Goal: Information Seeking & Learning: Learn about a topic

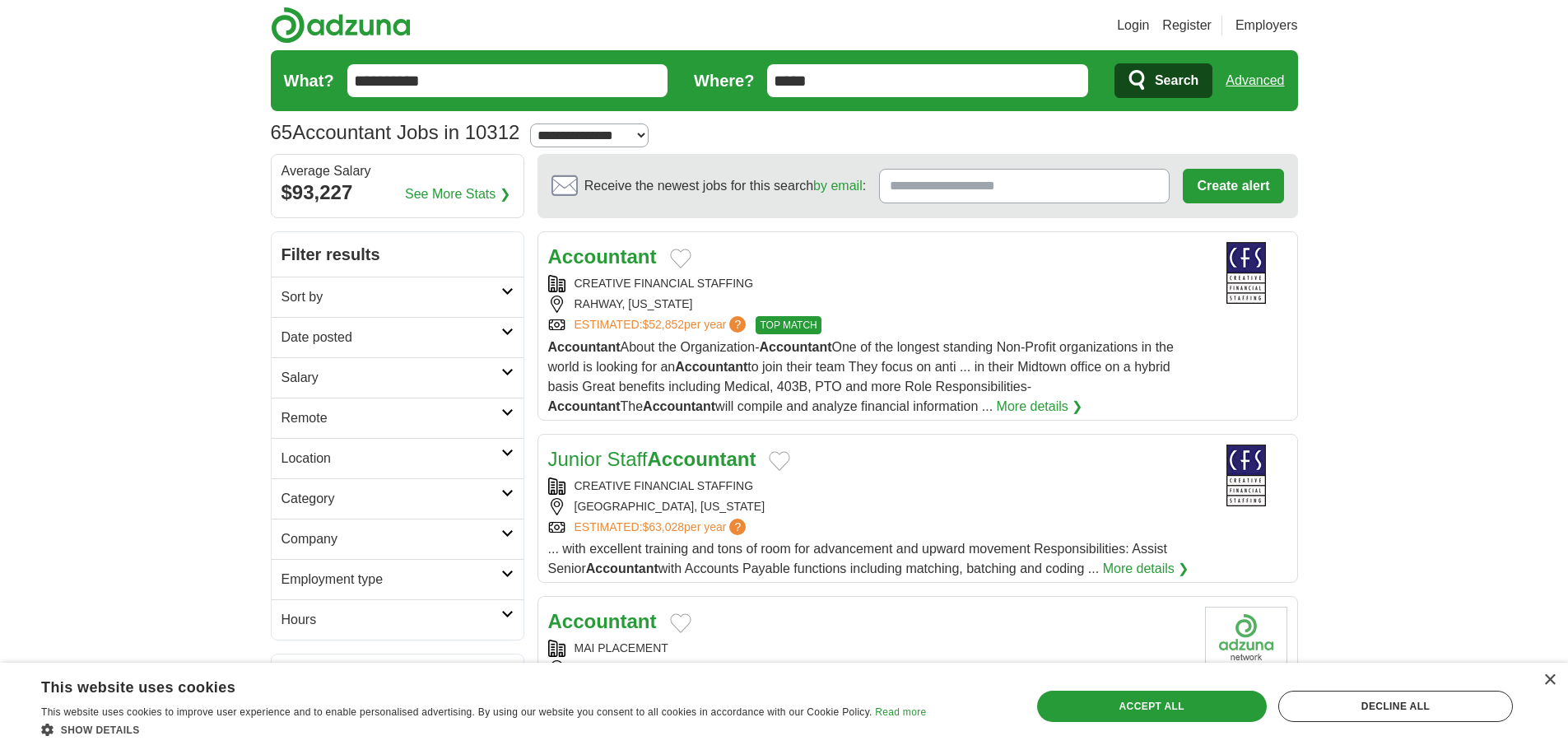
click at [625, 134] on select "**********" at bounding box center [589, 135] width 118 height 23
select select "**"
click at [536, 123] on select "**********" at bounding box center [589, 135] width 118 height 23
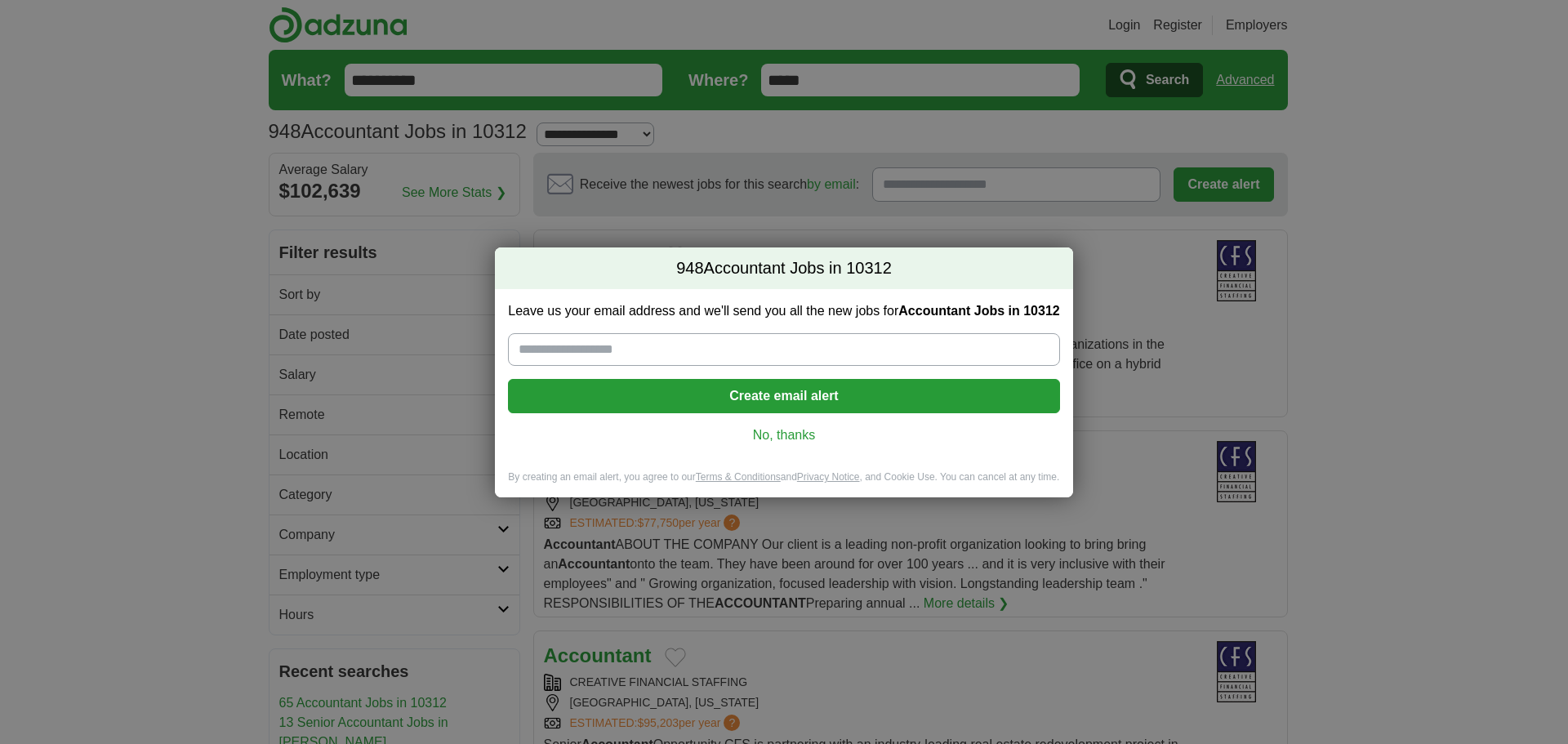
click at [789, 435] on link "No, thanks" at bounding box center [783, 435] width 525 height 18
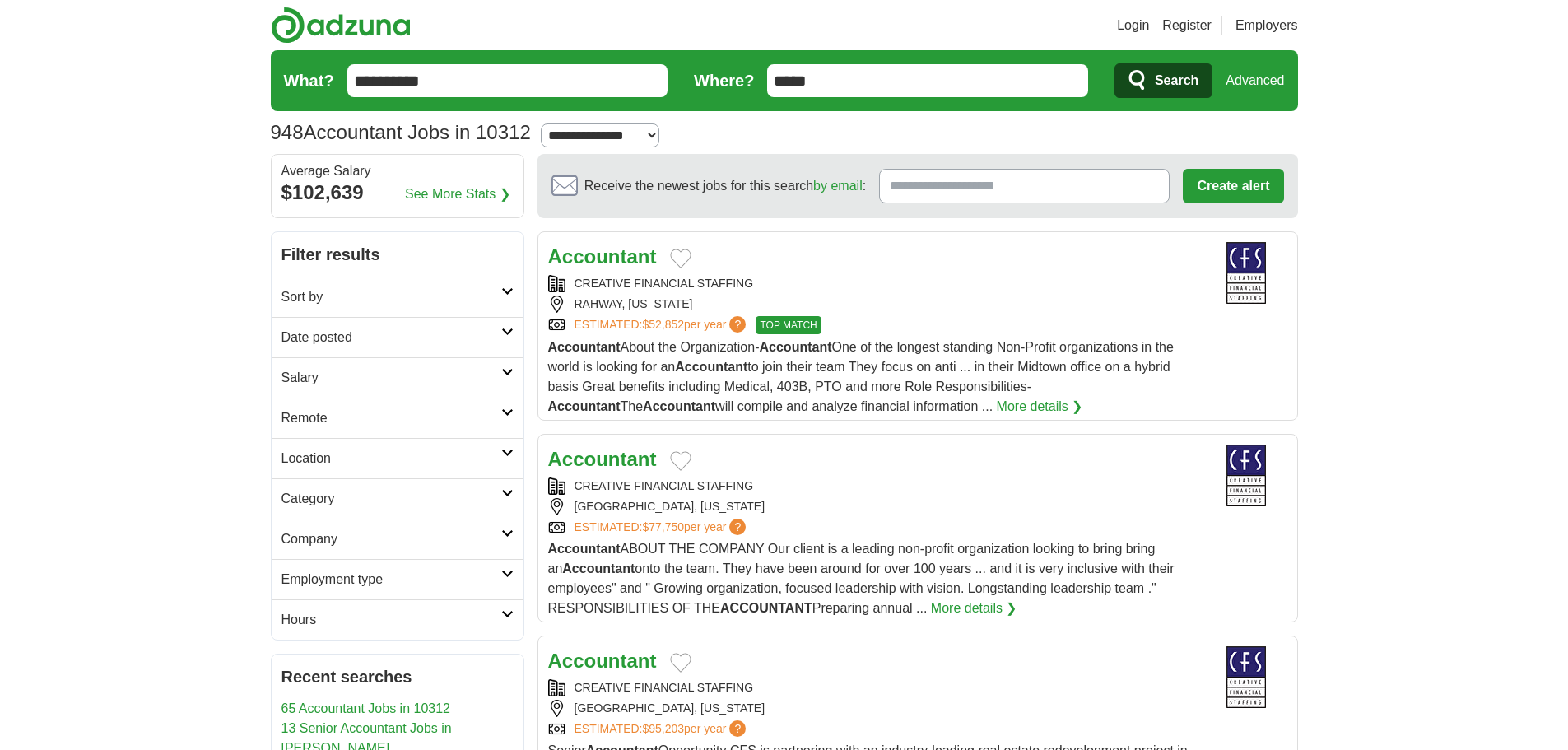
click at [501, 326] on link "Date posted" at bounding box center [397, 336] width 251 height 40
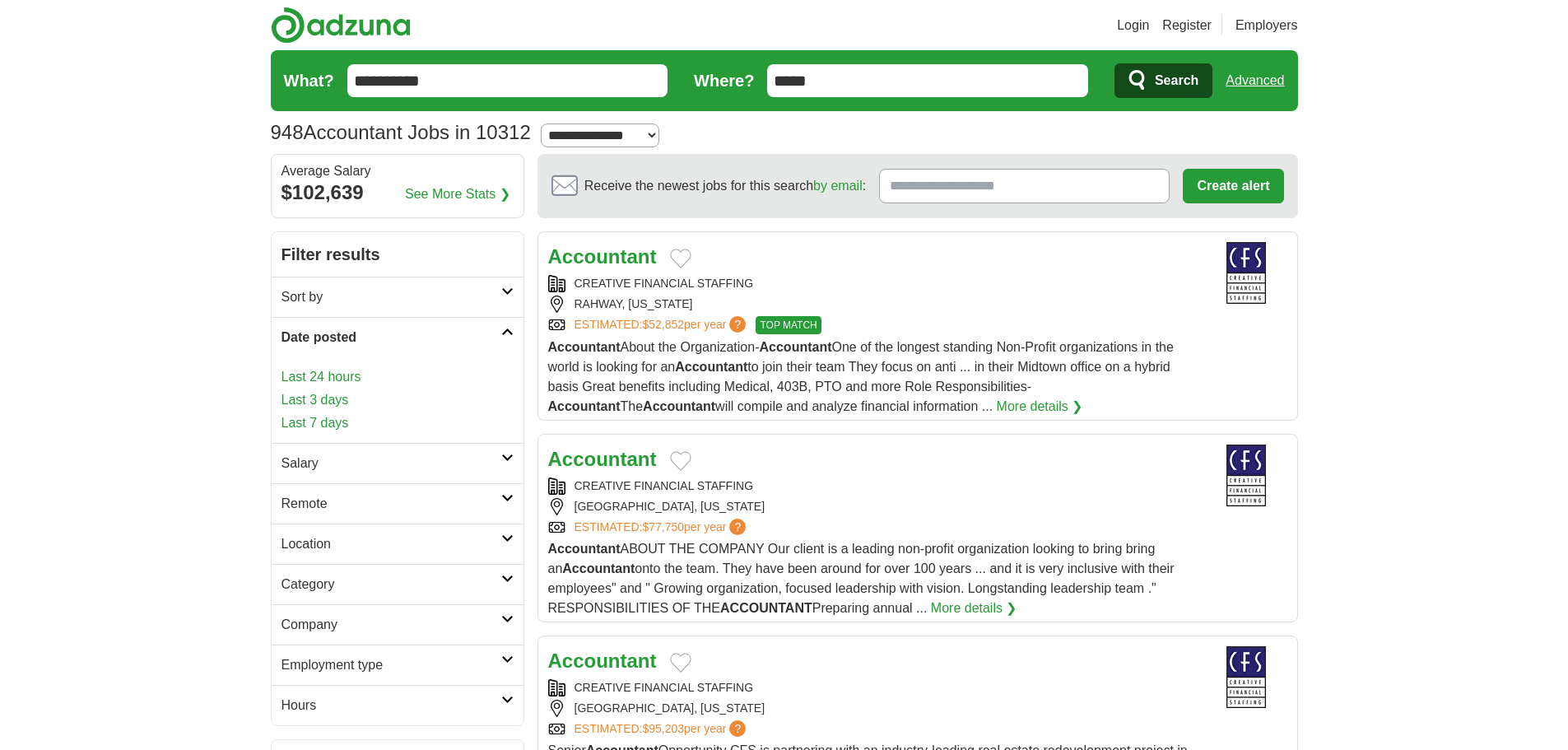
click at [319, 397] on link "Last 3 days" at bounding box center [397, 400] width 232 height 20
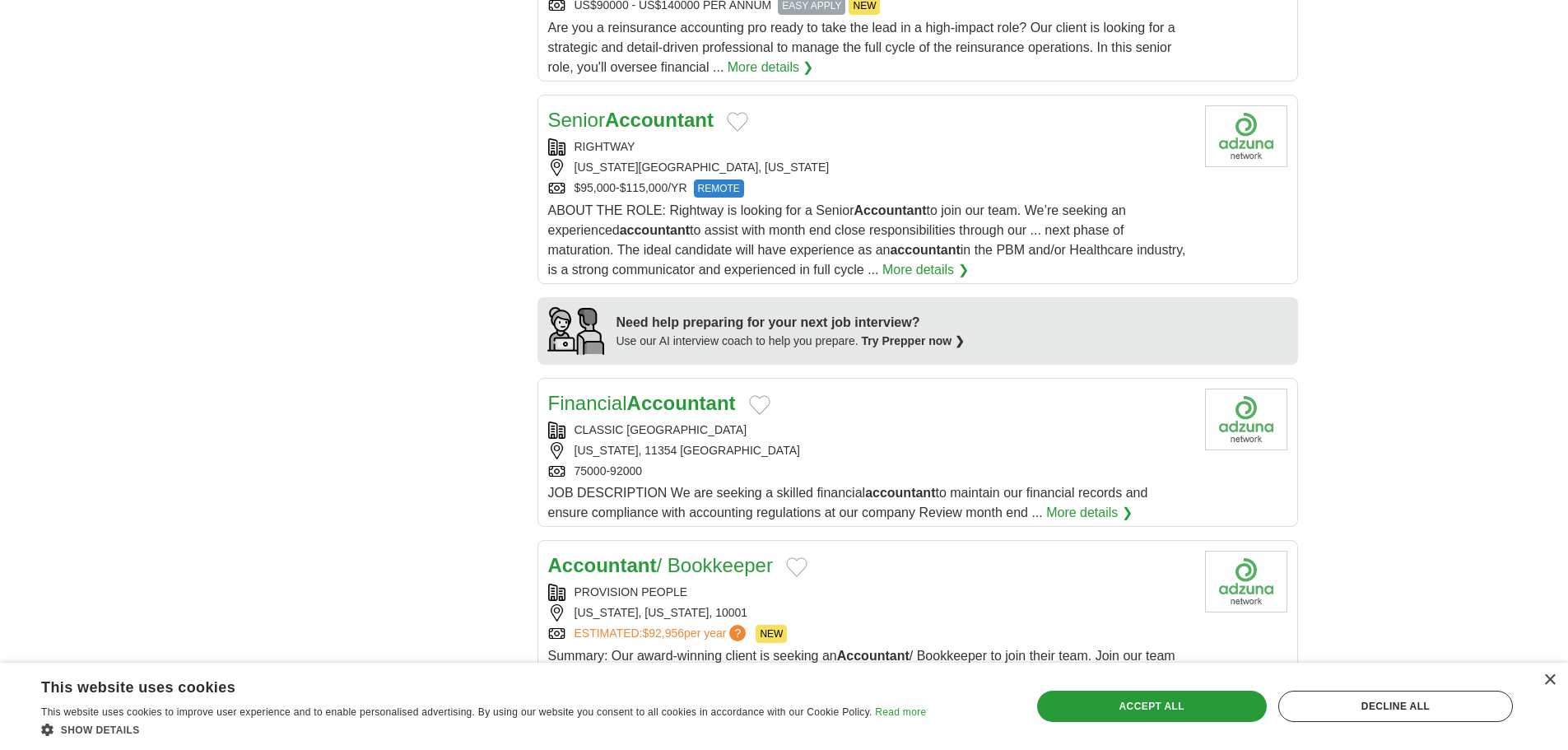
scroll to position [1072, 0]
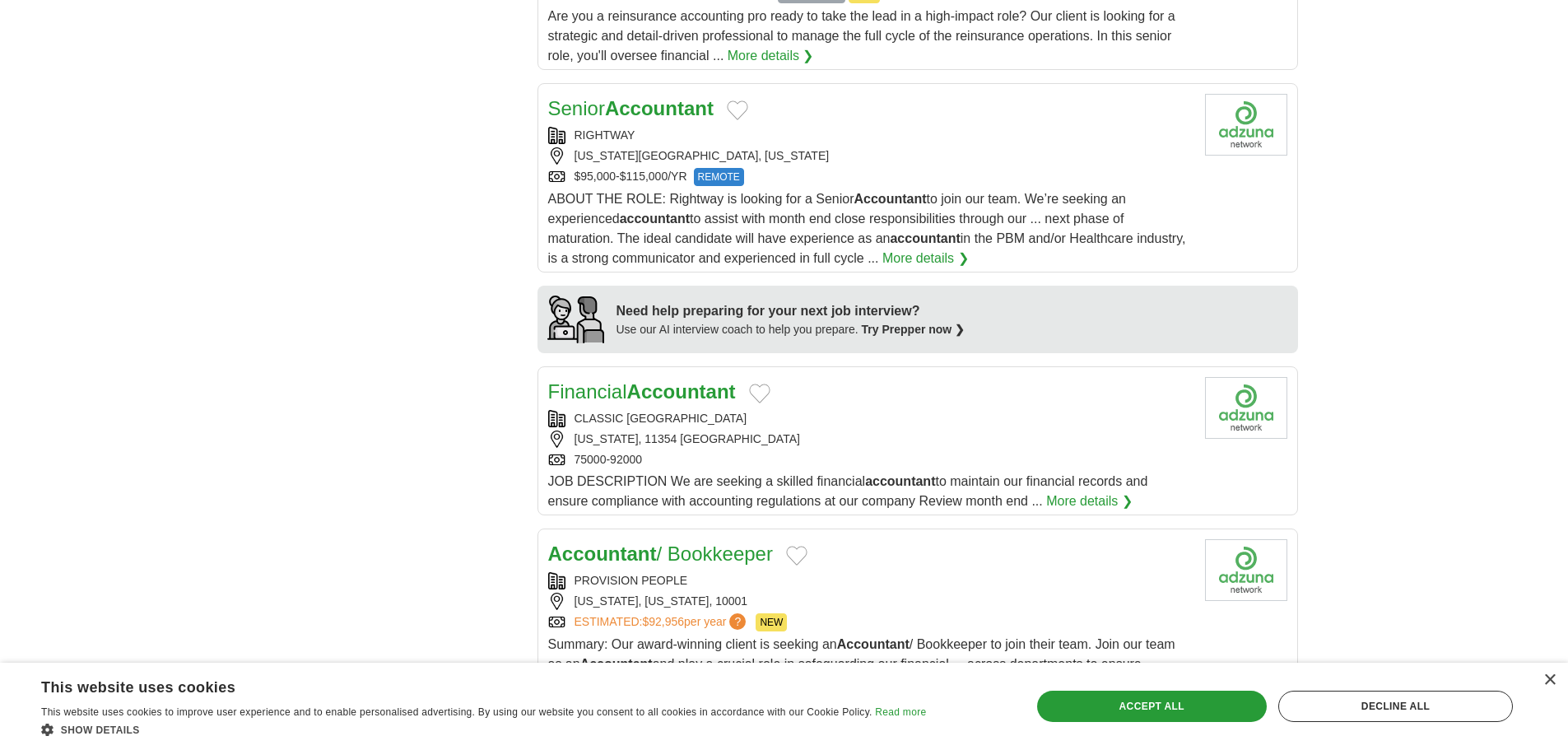
click at [680, 104] on strong "Accountant" at bounding box center [658, 108] width 109 height 22
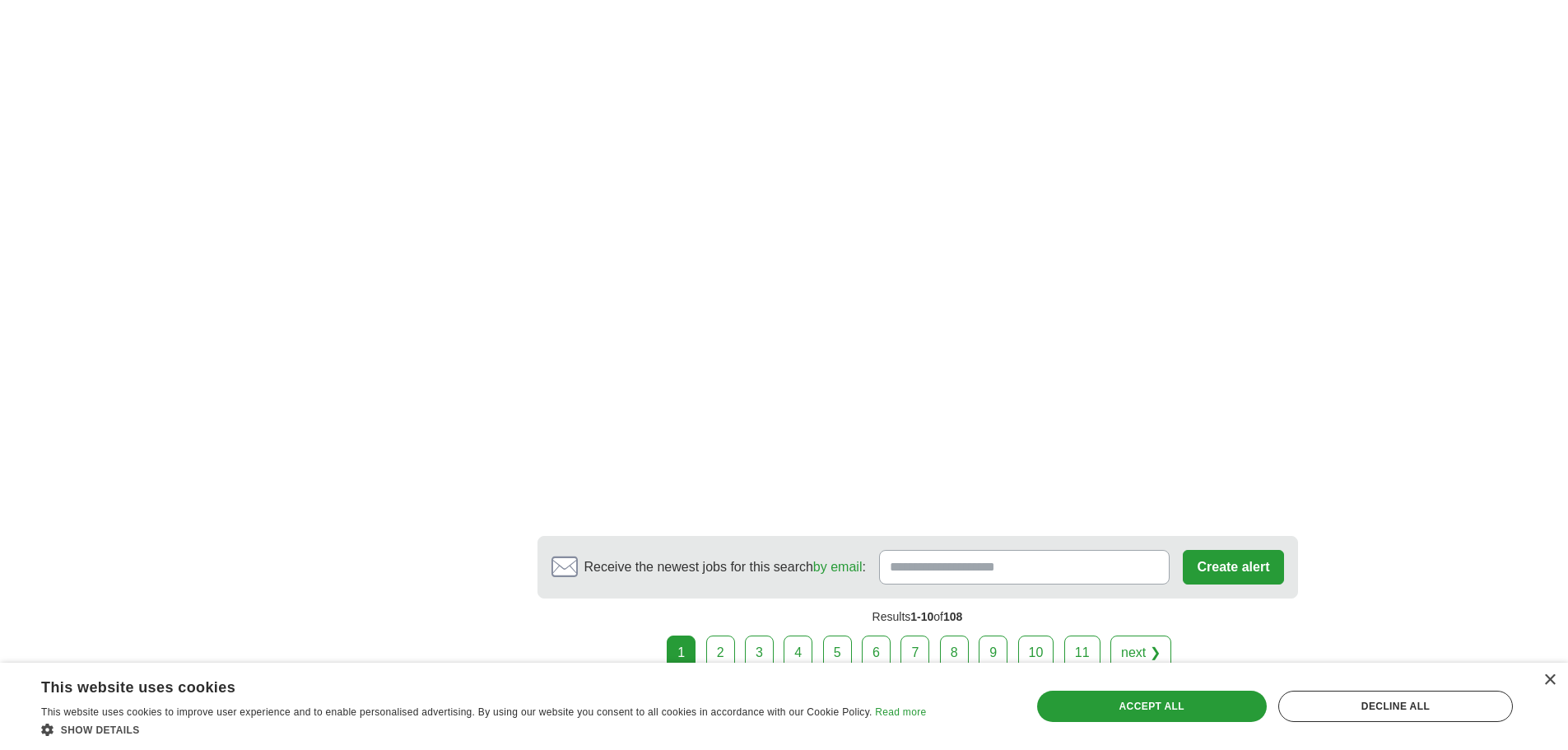
scroll to position [2272, 0]
click at [719, 639] on link "2" at bounding box center [720, 648] width 28 height 34
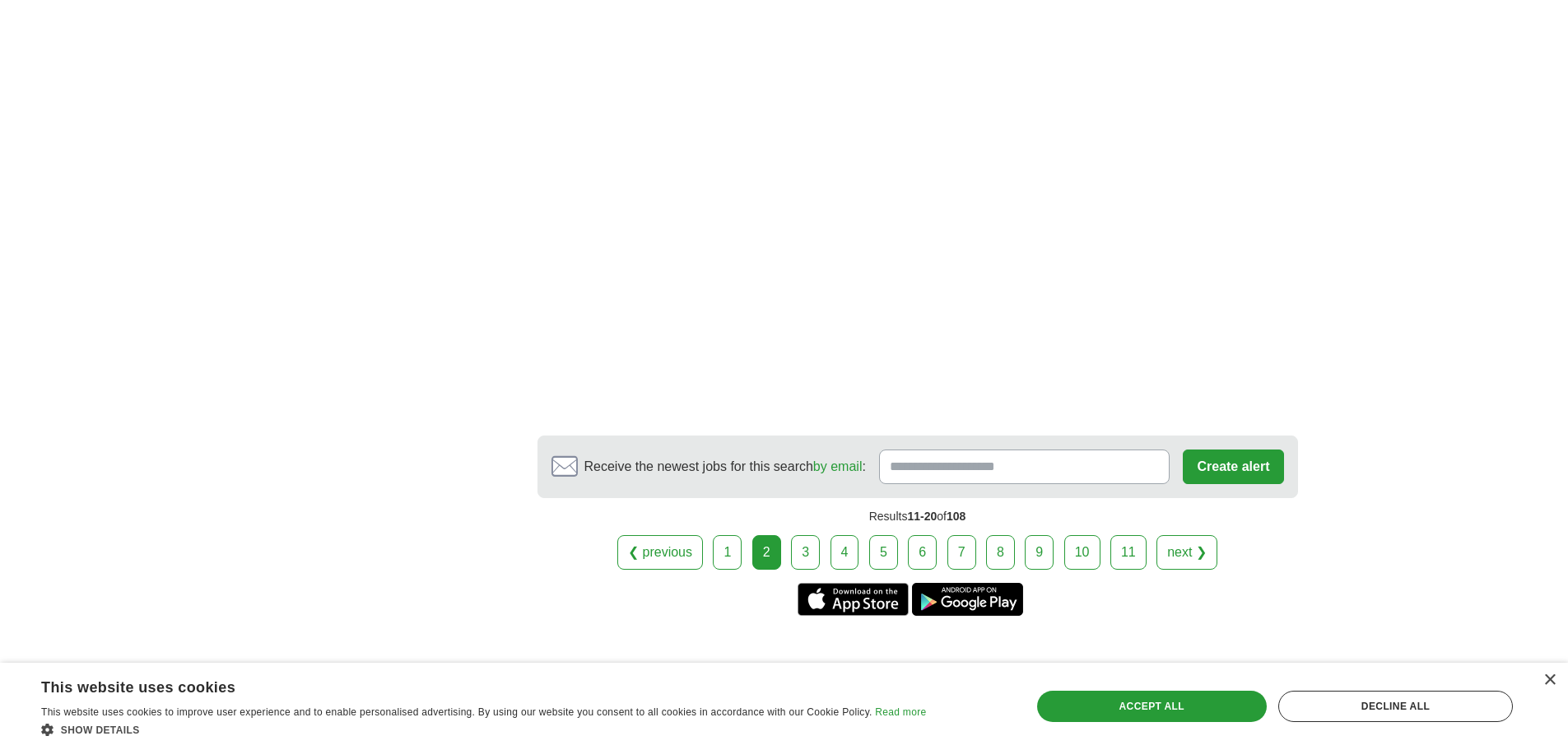
scroll to position [2853, 0]
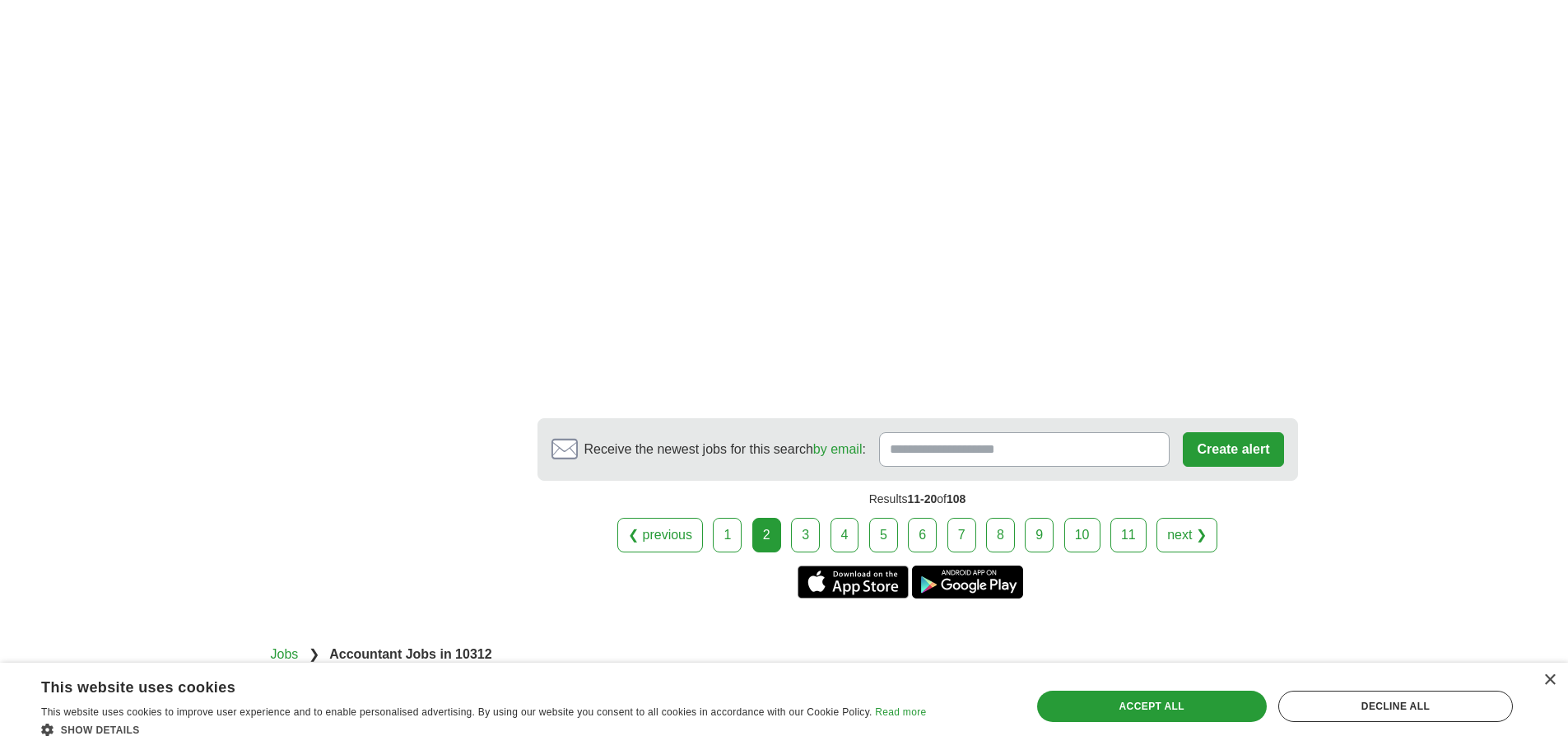
click at [796, 517] on link "3" at bounding box center [805, 534] width 28 height 34
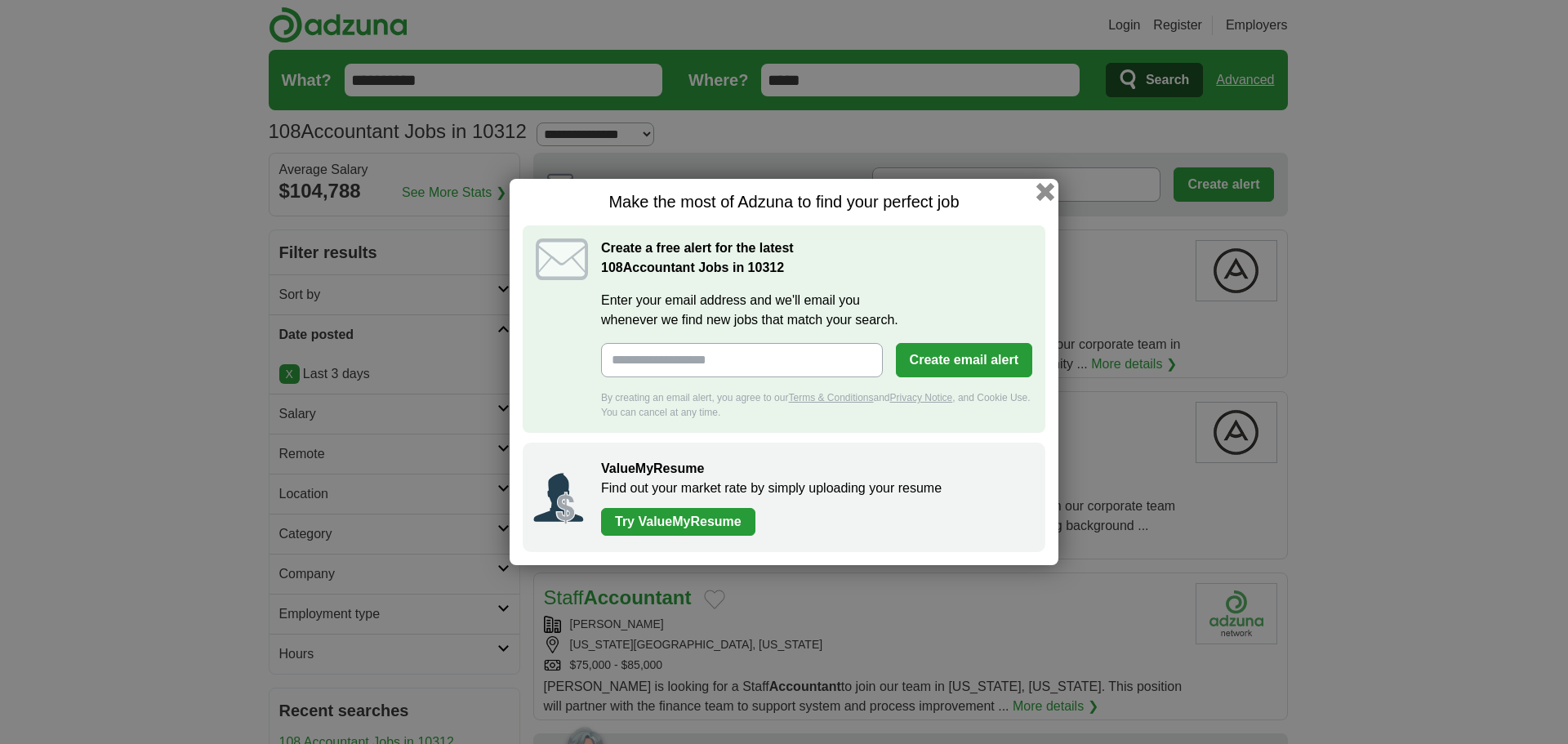
click at [1046, 192] on button "button" at bounding box center [1045, 191] width 18 height 18
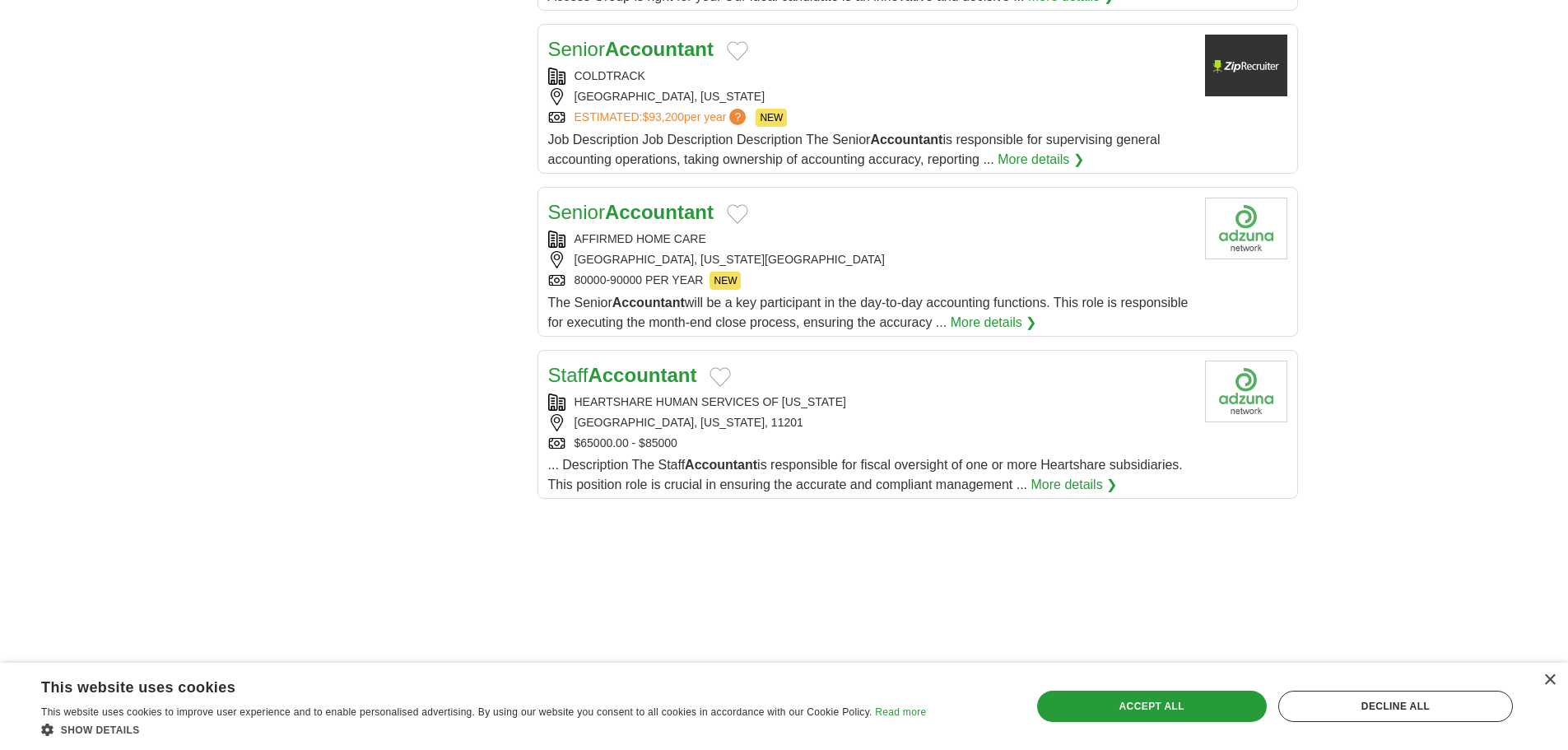
scroll to position [1520, 0]
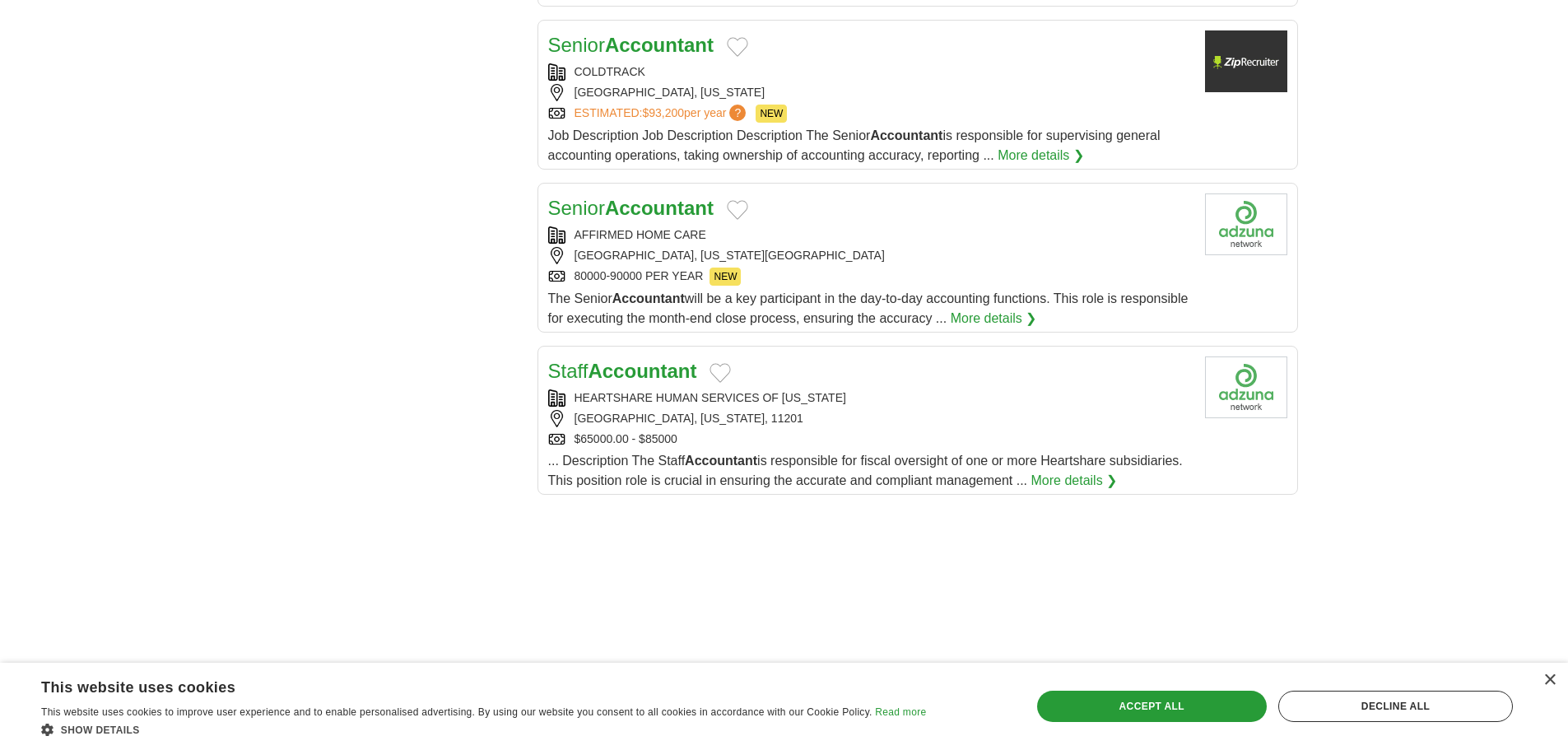
click at [691, 33] on strong "Accountant" at bounding box center [658, 44] width 109 height 22
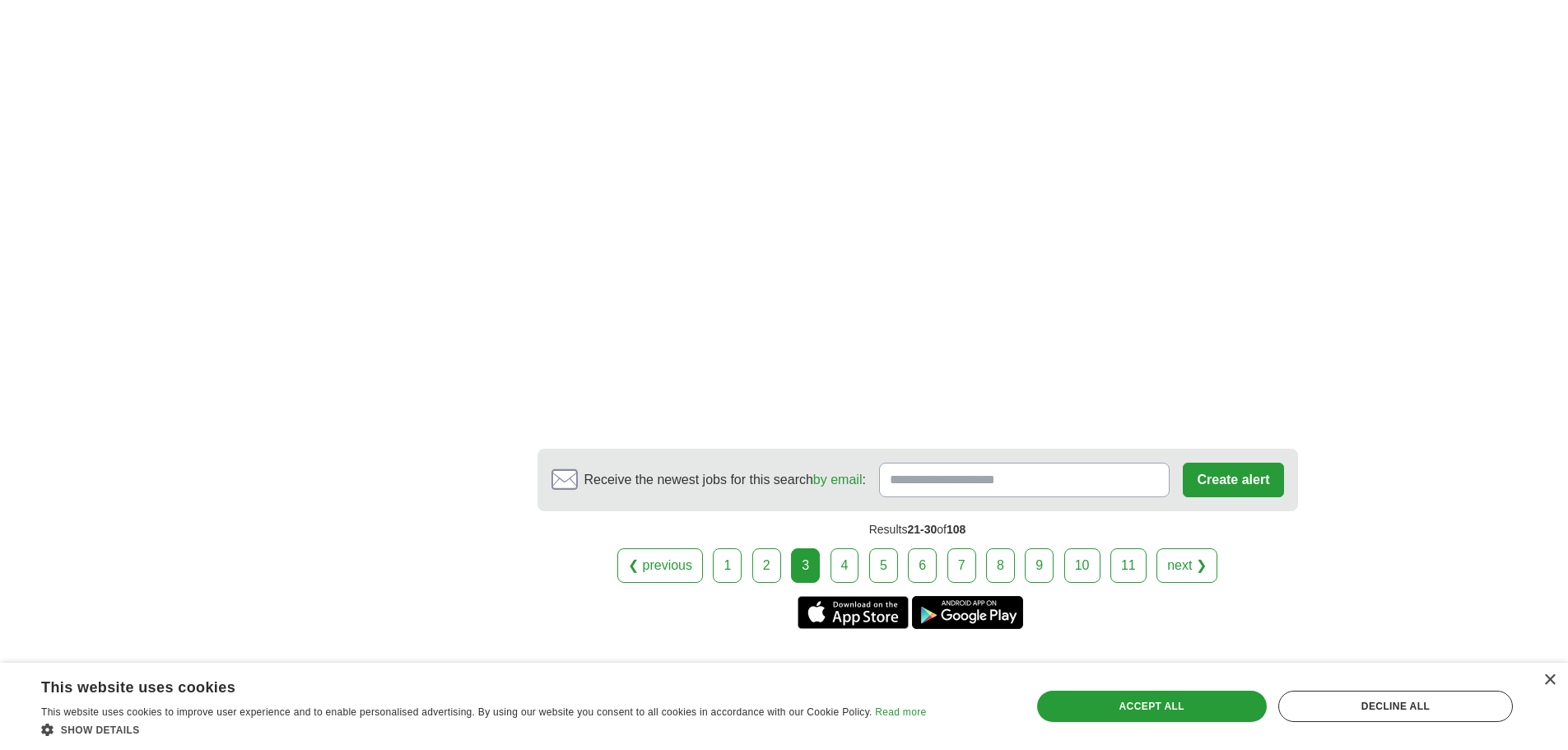
scroll to position [2594, 0]
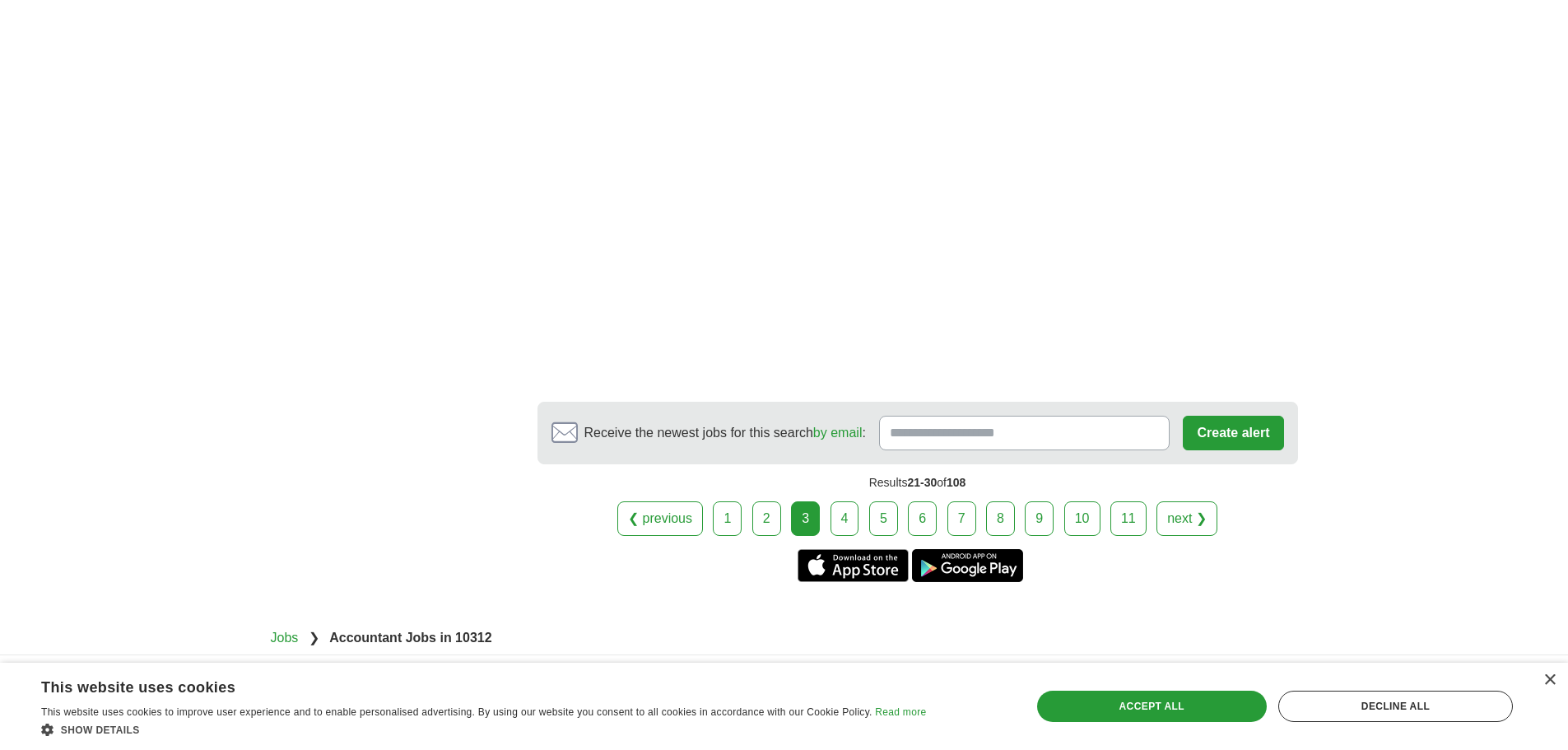
click at [847, 501] on link "4" at bounding box center [844, 517] width 28 height 34
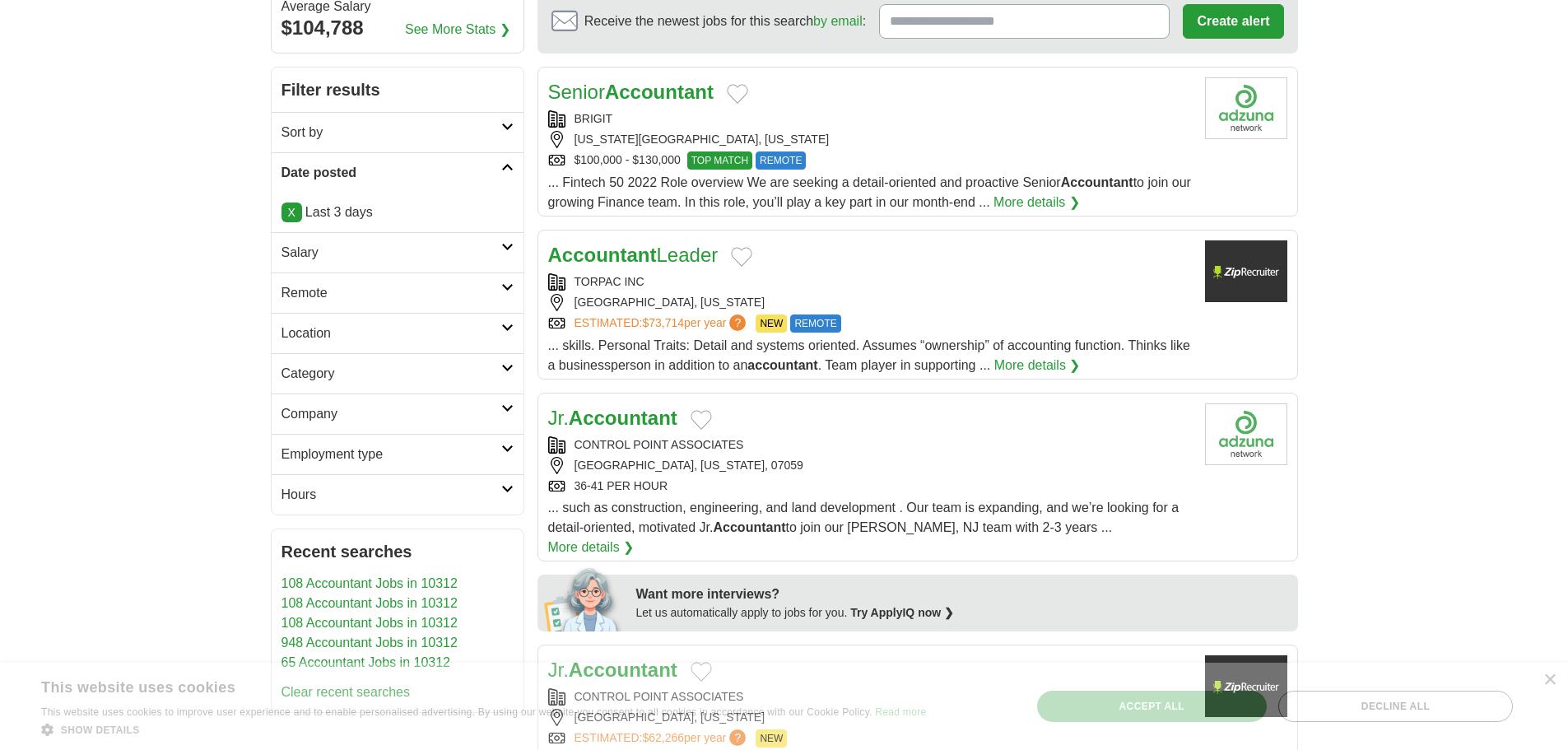
scroll to position [176, 0]
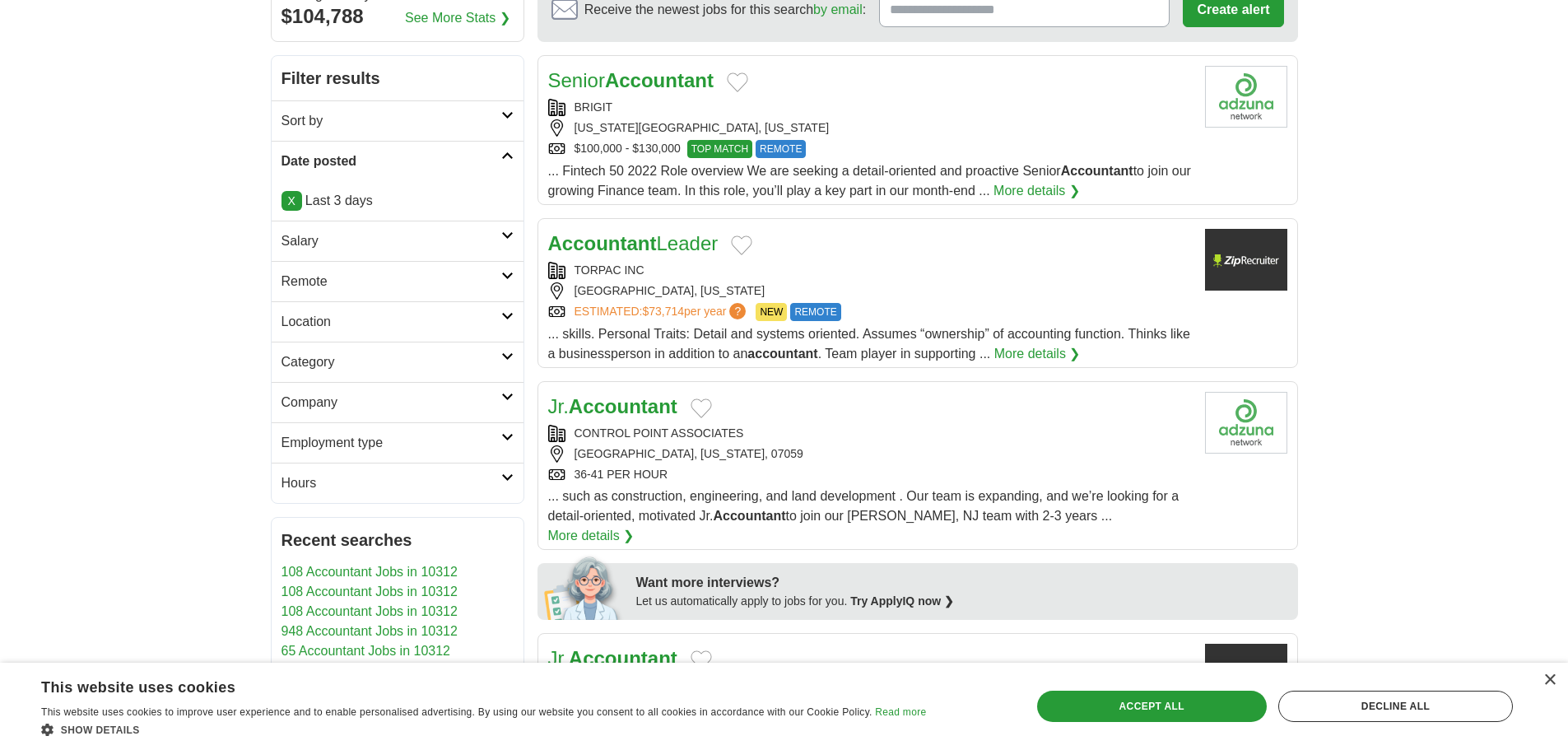
click at [671, 80] on strong "Accountant" at bounding box center [658, 80] width 109 height 22
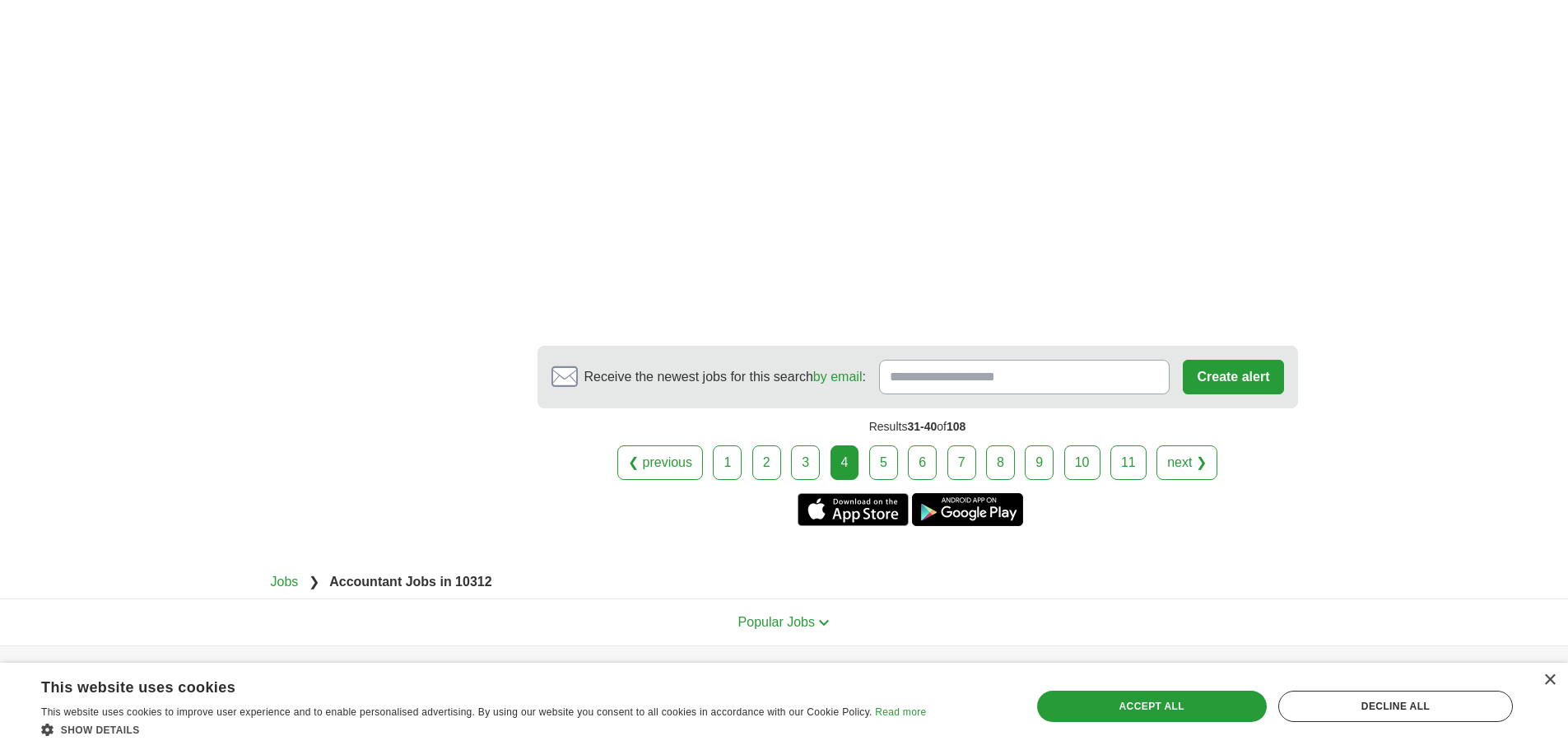
scroll to position [2724, 0]
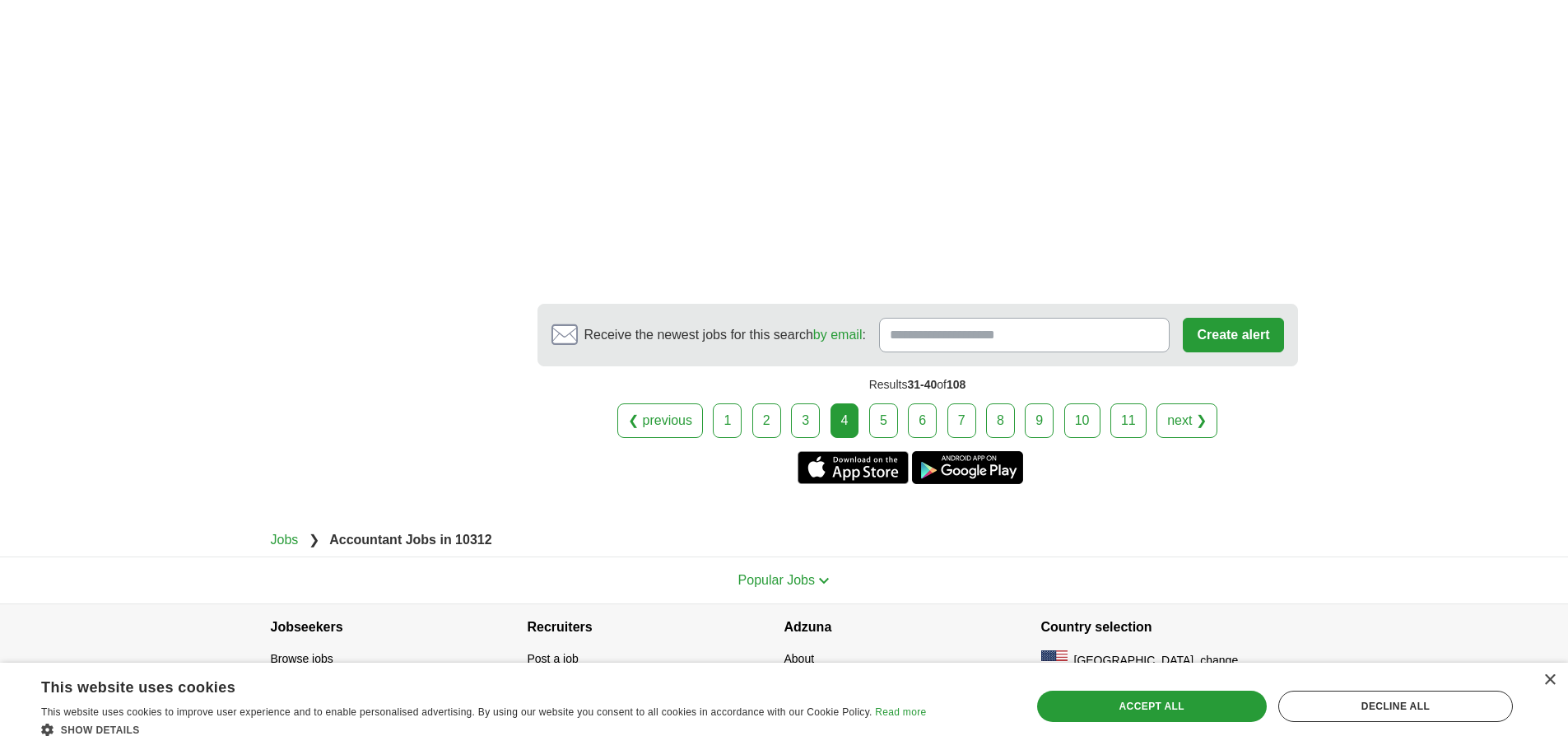
click at [884, 403] on link "5" at bounding box center [883, 419] width 28 height 34
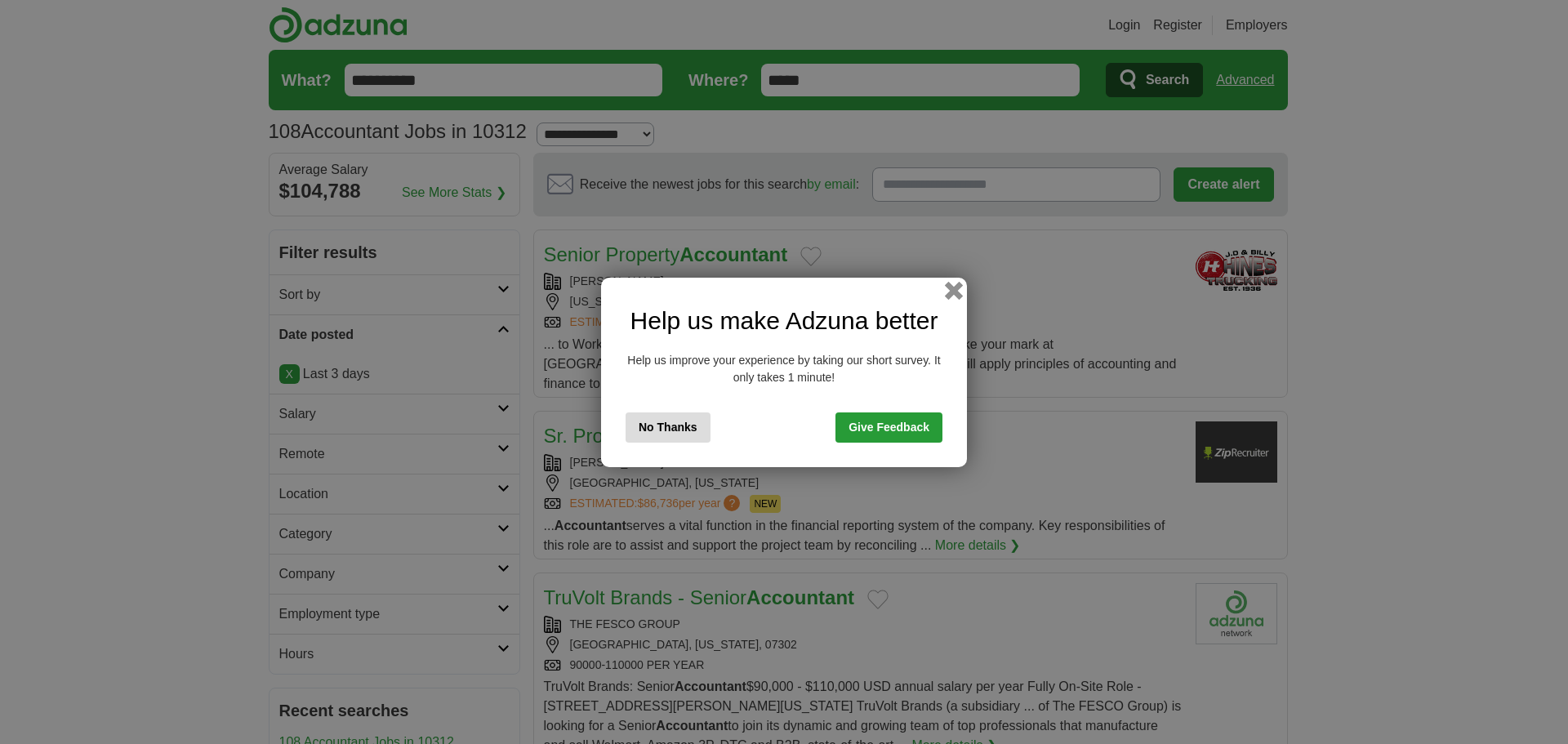
click at [948, 287] on button "button" at bounding box center [954, 289] width 18 height 18
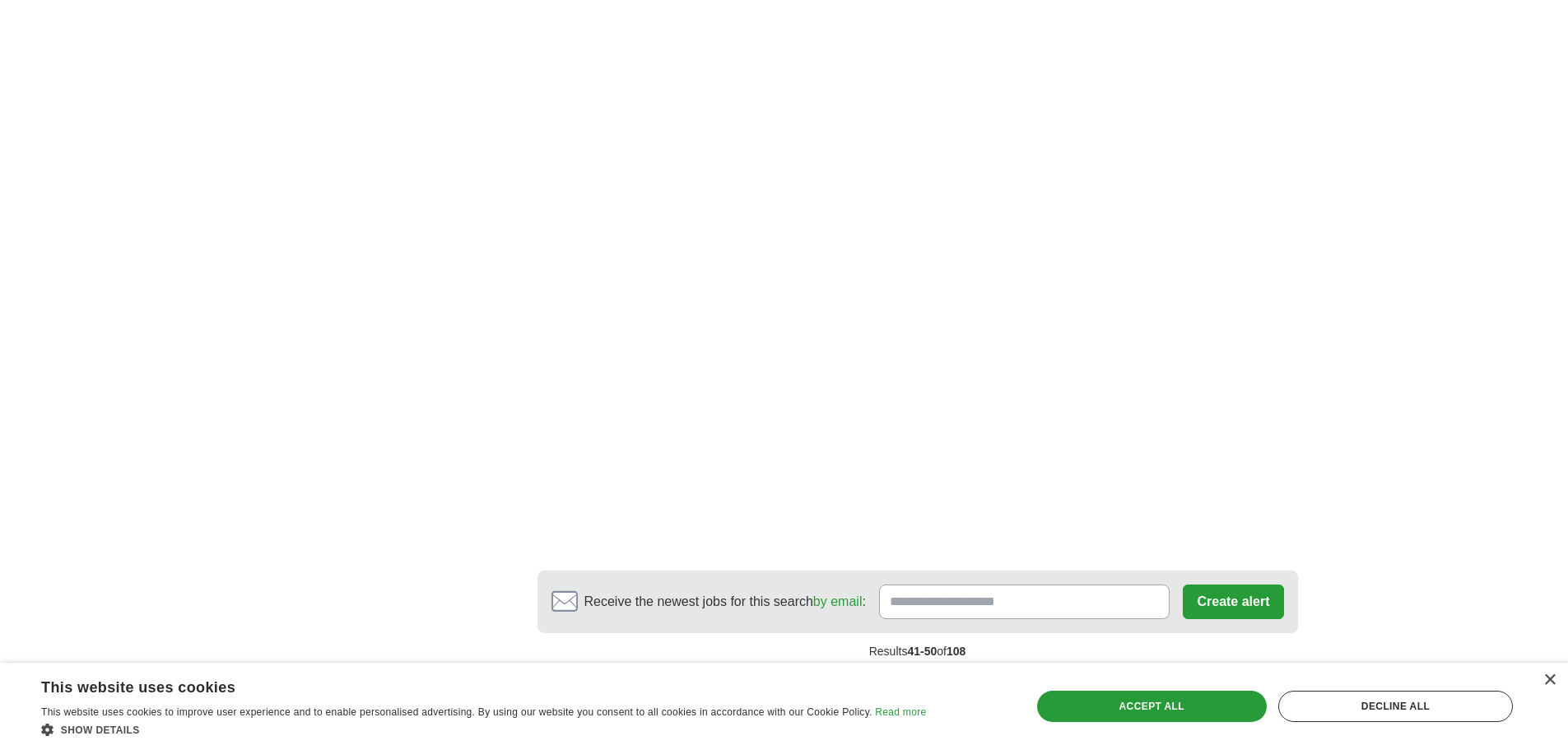
scroll to position [2500, 0]
click at [921, 666] on link "6" at bounding box center [921, 683] width 28 height 34
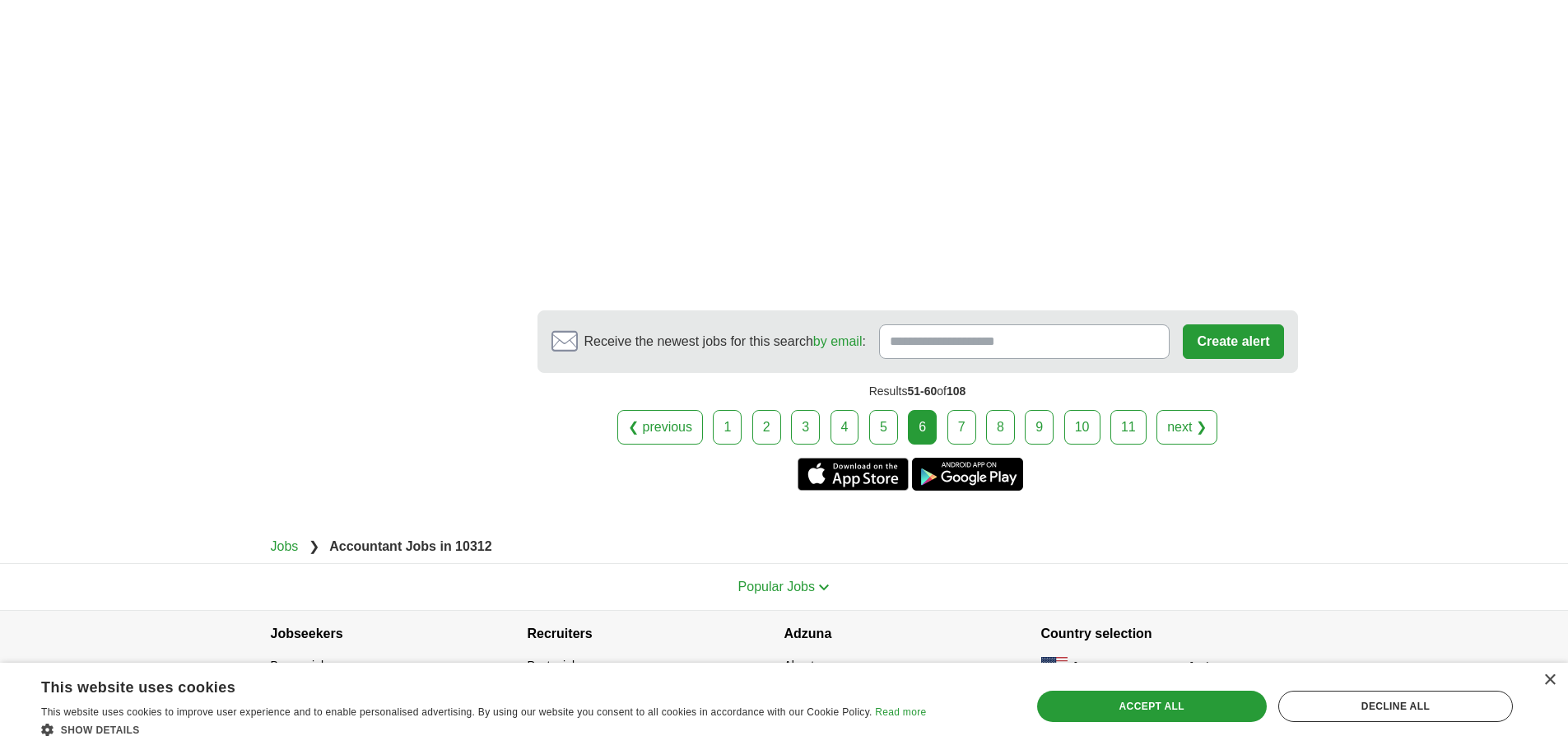
scroll to position [2851, 0]
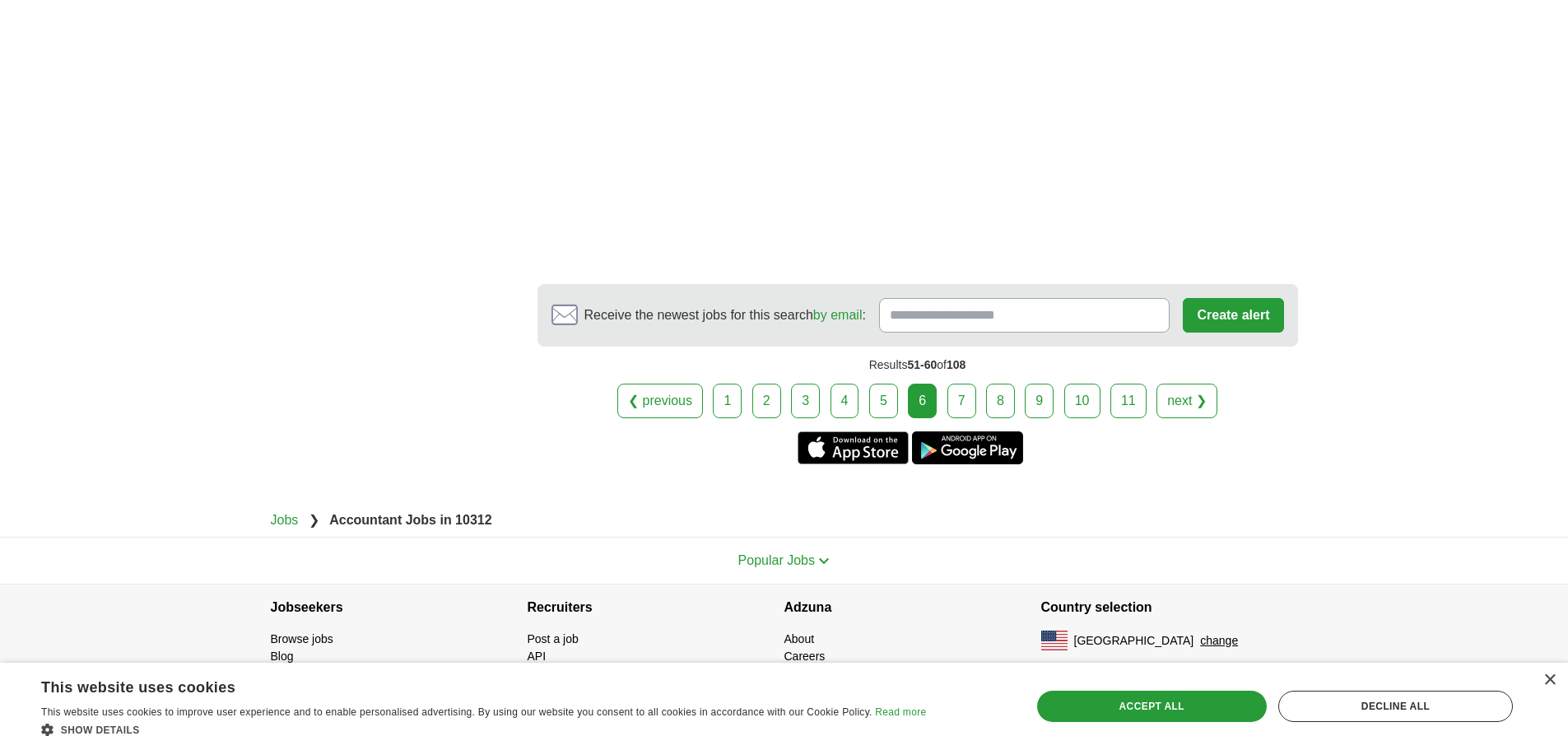
click at [951, 418] on link "7" at bounding box center [961, 400] width 28 height 34
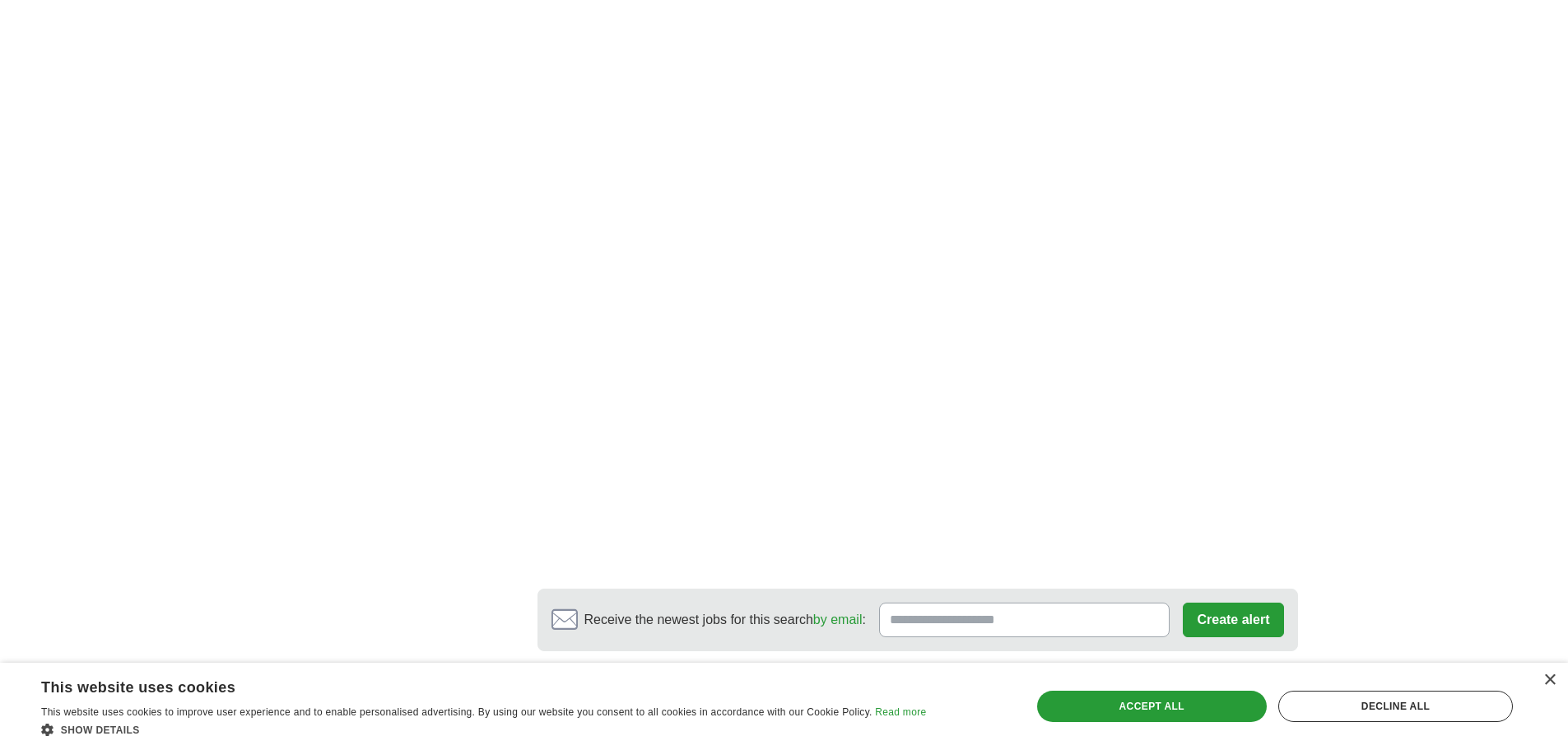
scroll to position [2463, 0]
click at [997, 691] on link "8" at bounding box center [1000, 708] width 28 height 34
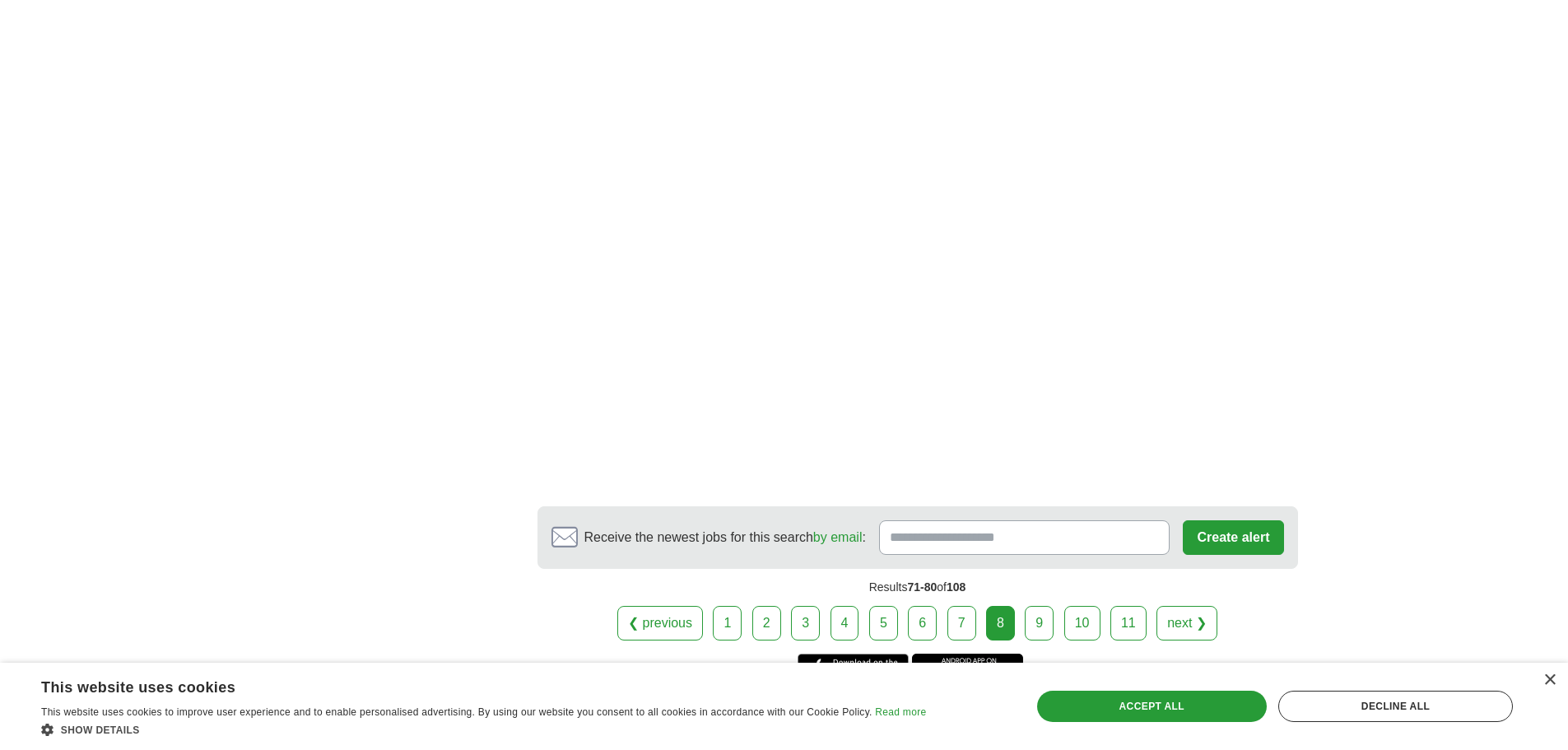
scroll to position [2563, 0]
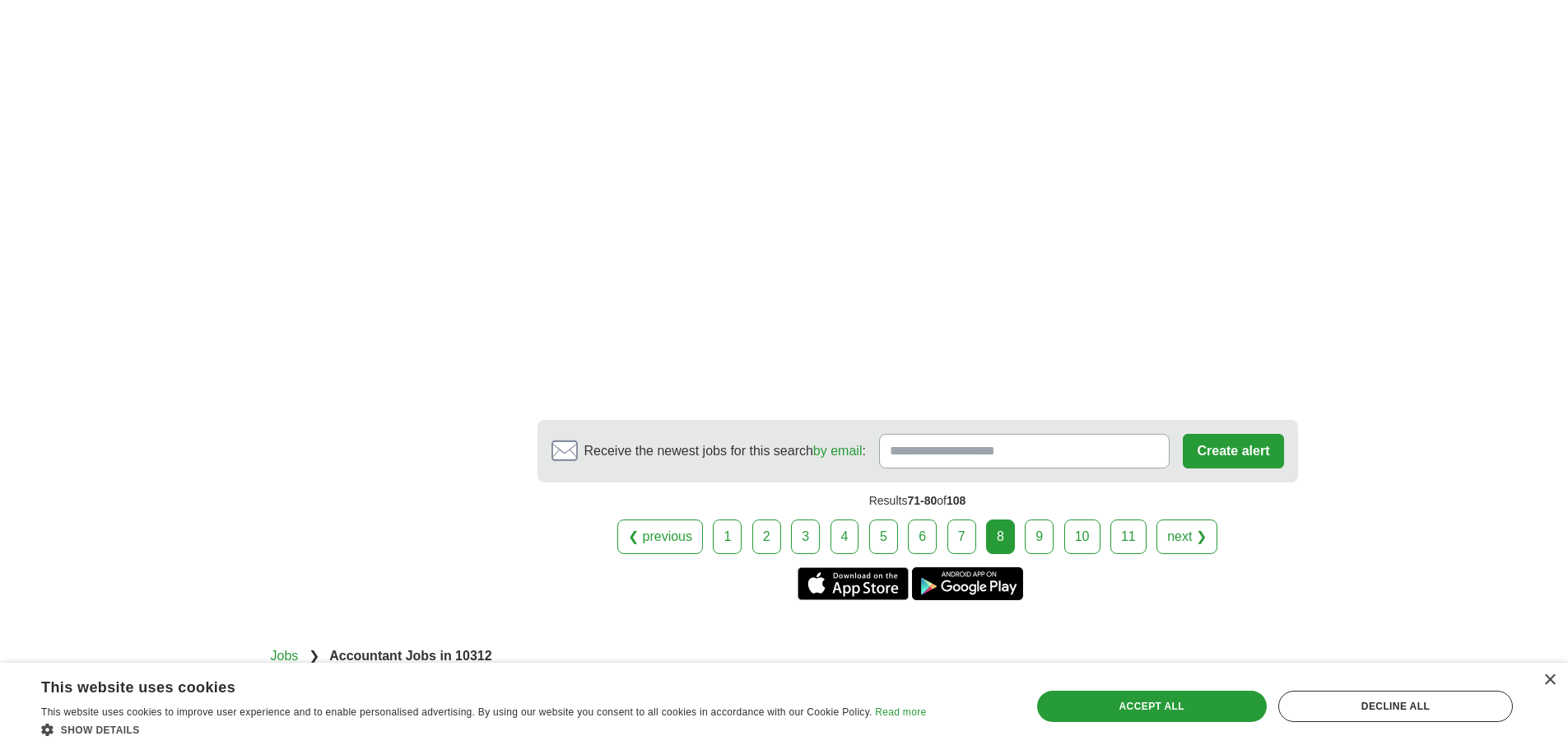
click at [1042, 520] on link "9" at bounding box center [1039, 536] width 28 height 34
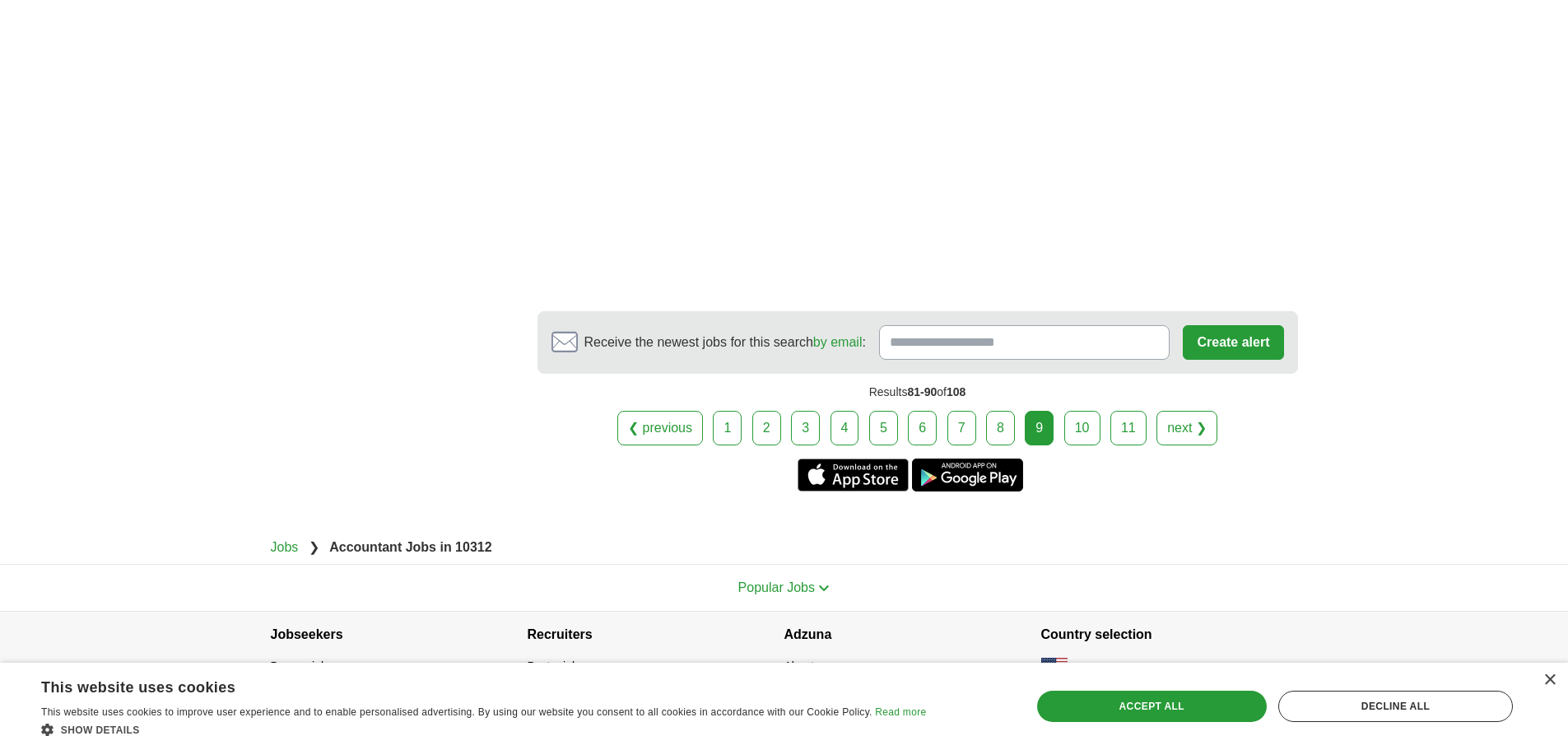
scroll to position [2768, 0]
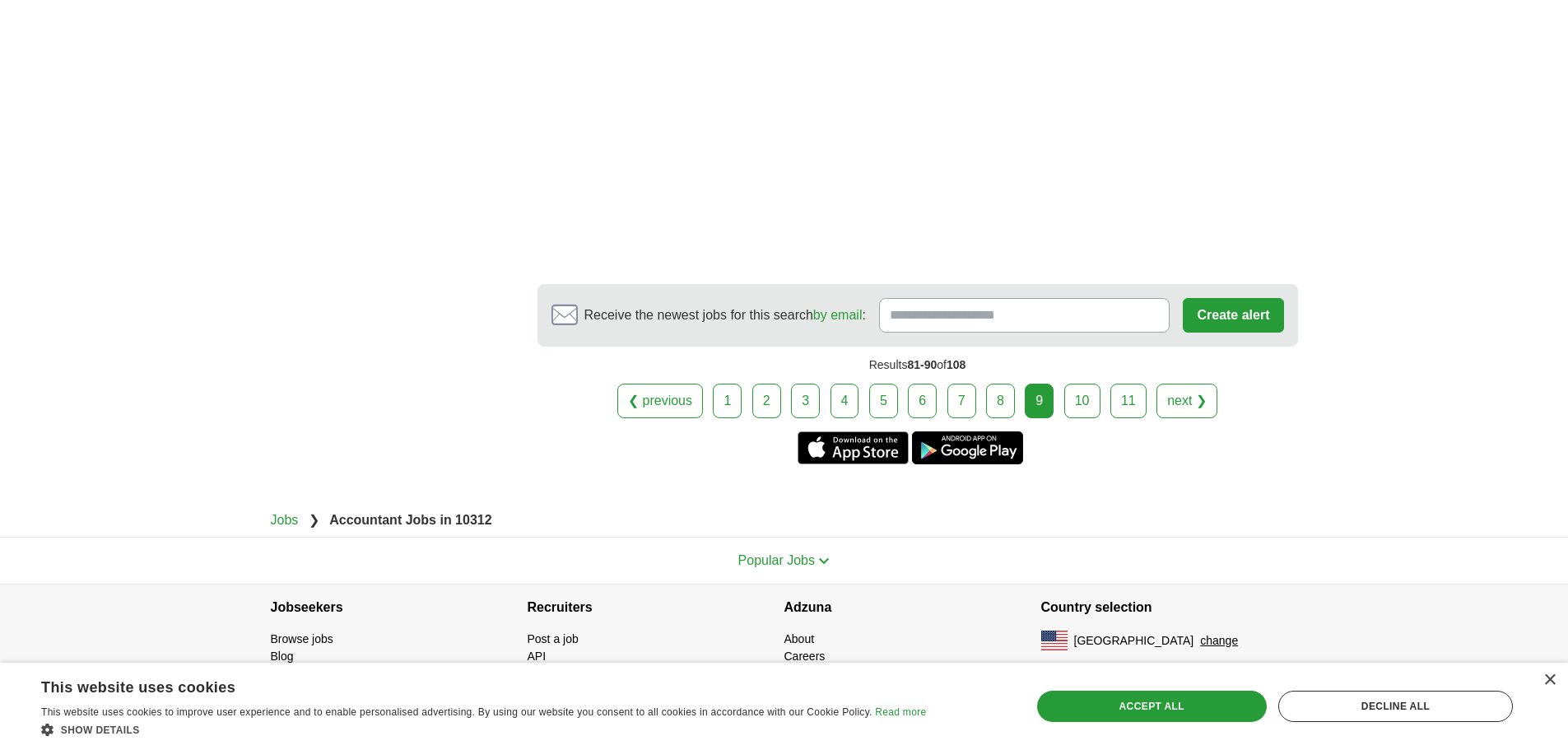
click at [1079, 399] on link "10" at bounding box center [1082, 400] width 36 height 34
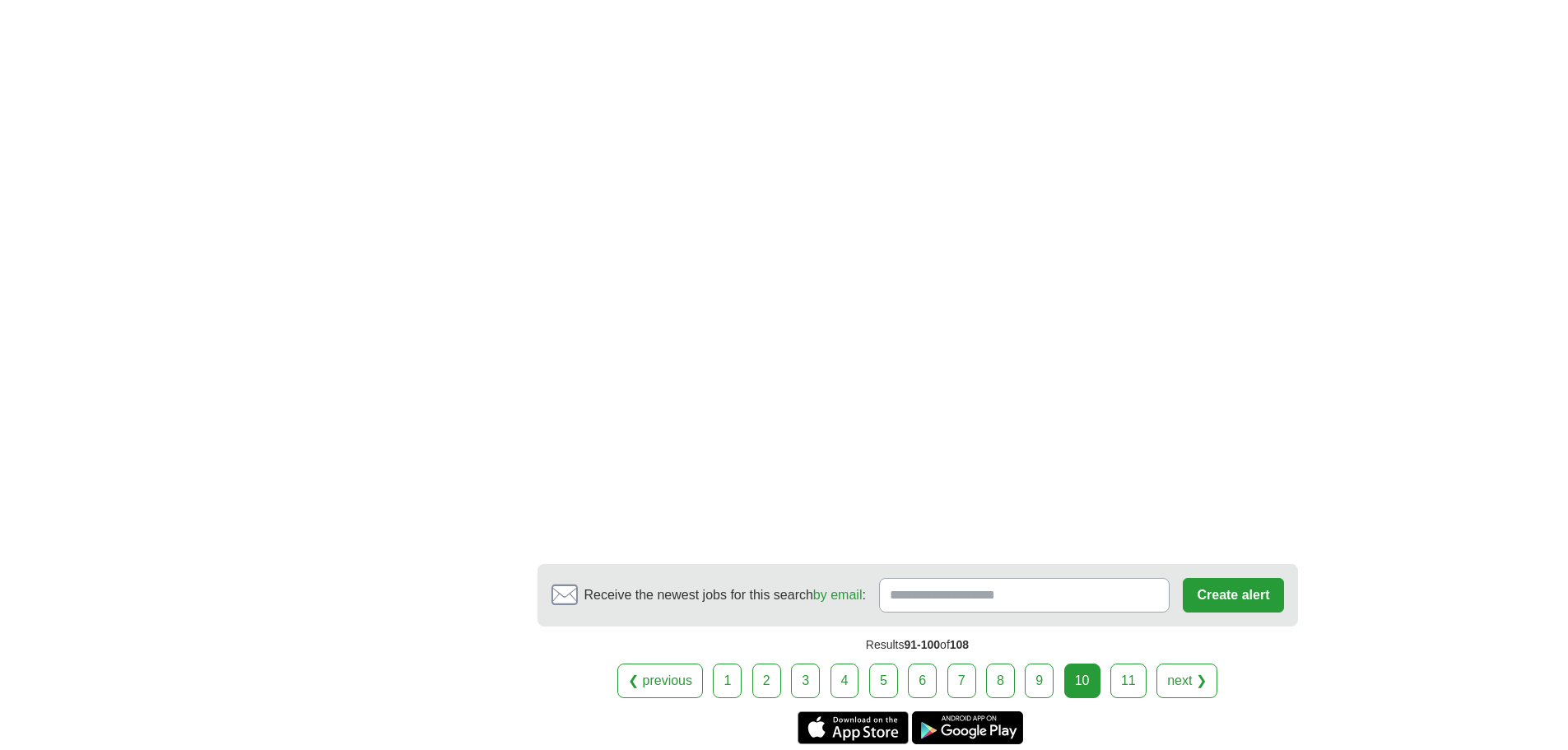
scroll to position [2527, 0]
